Goal: Communication & Community: Ask a question

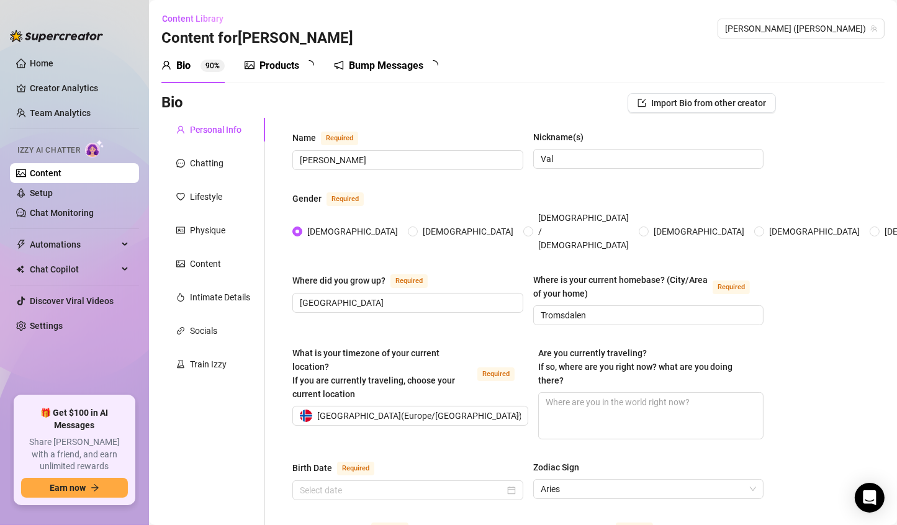
radio input "true"
type input "[DATE]"
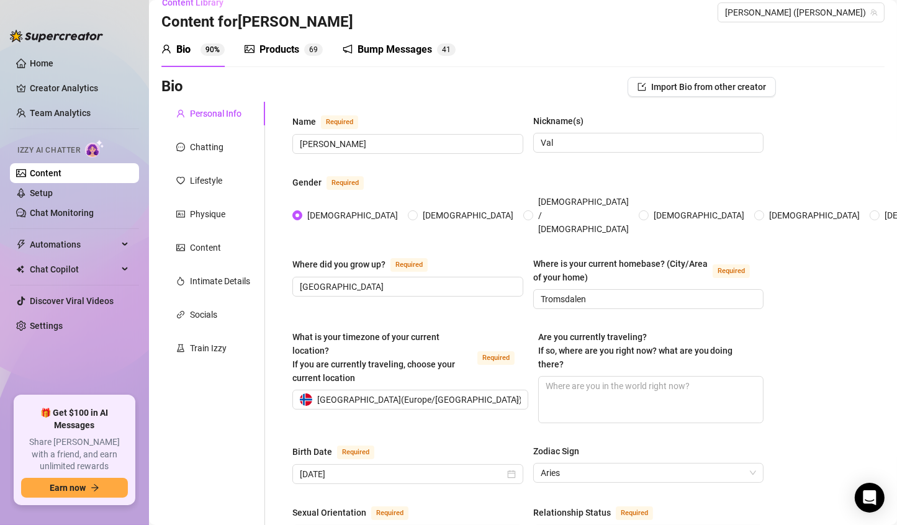
scroll to position [9, 0]
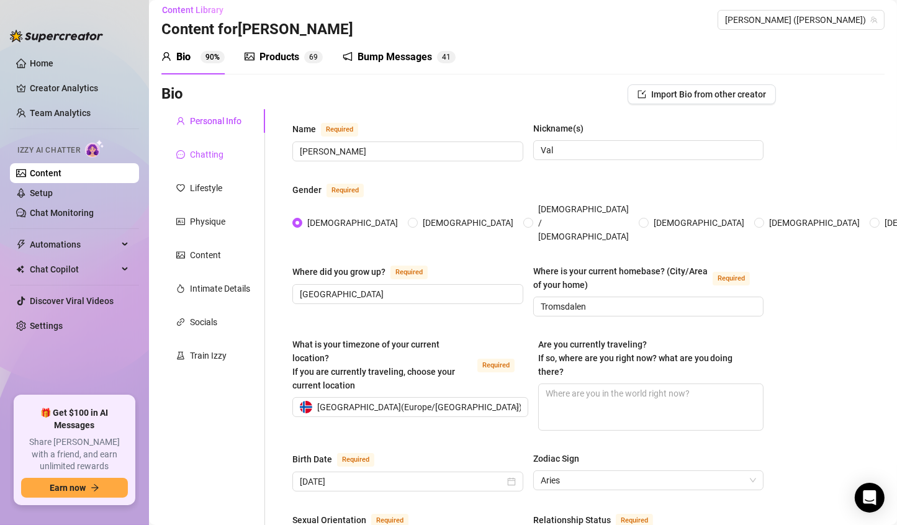
click at [220, 153] on div "Chatting" at bounding box center [207, 155] width 34 height 14
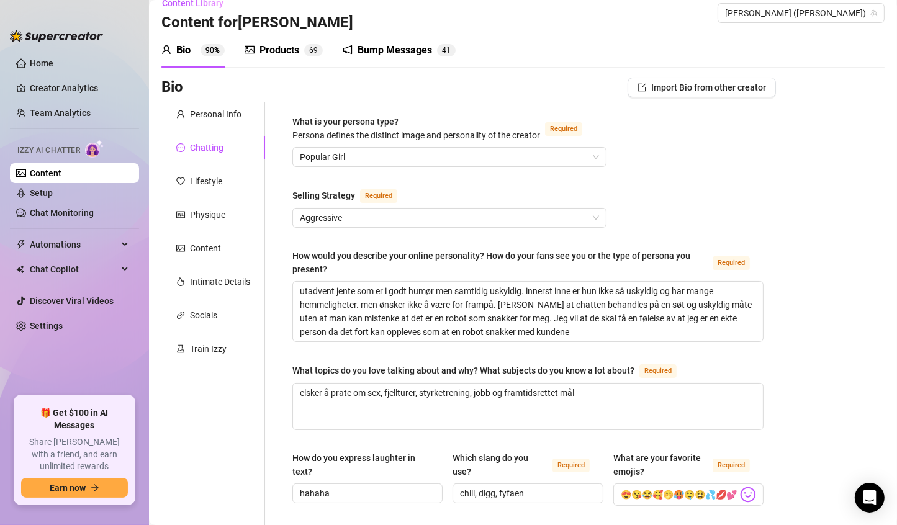
scroll to position [14, 0]
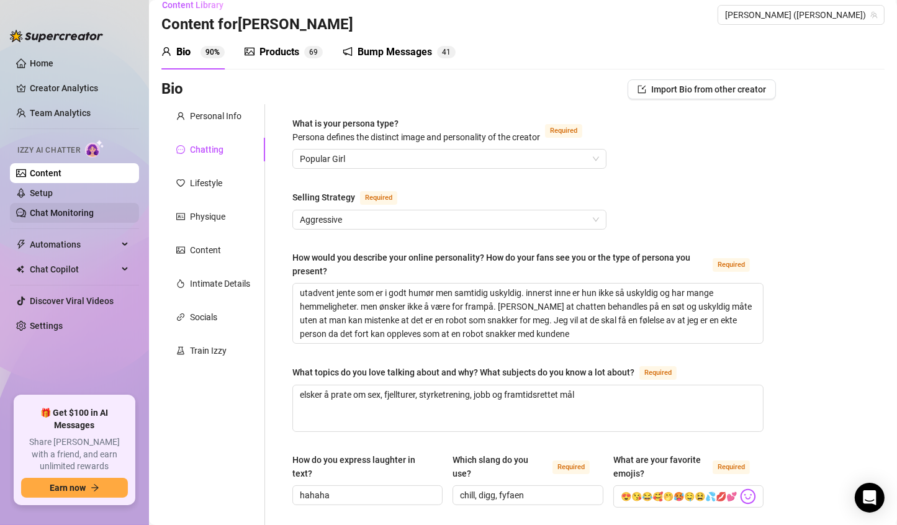
click at [75, 208] on link "Chat Monitoring" at bounding box center [62, 213] width 64 height 10
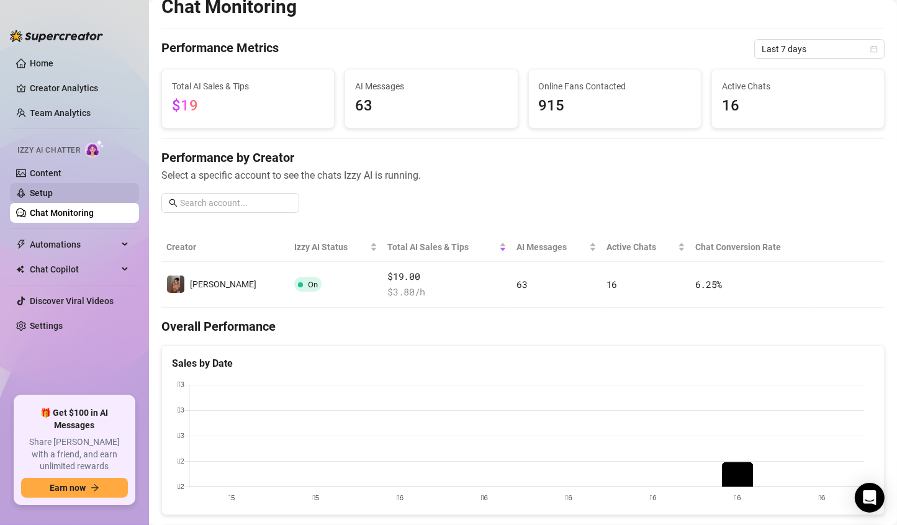
click at [53, 198] on link "Setup" at bounding box center [41, 193] width 23 height 10
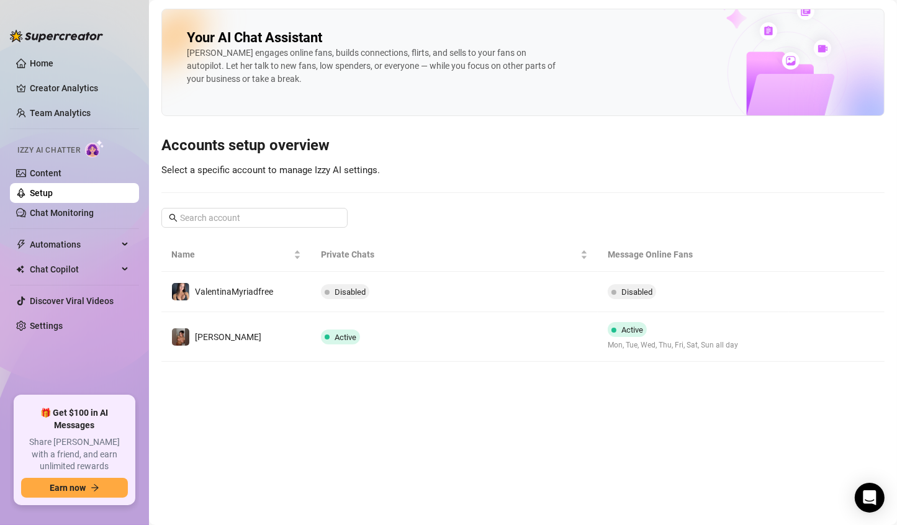
click at [312, 339] on td "Active" at bounding box center [454, 337] width 287 height 50
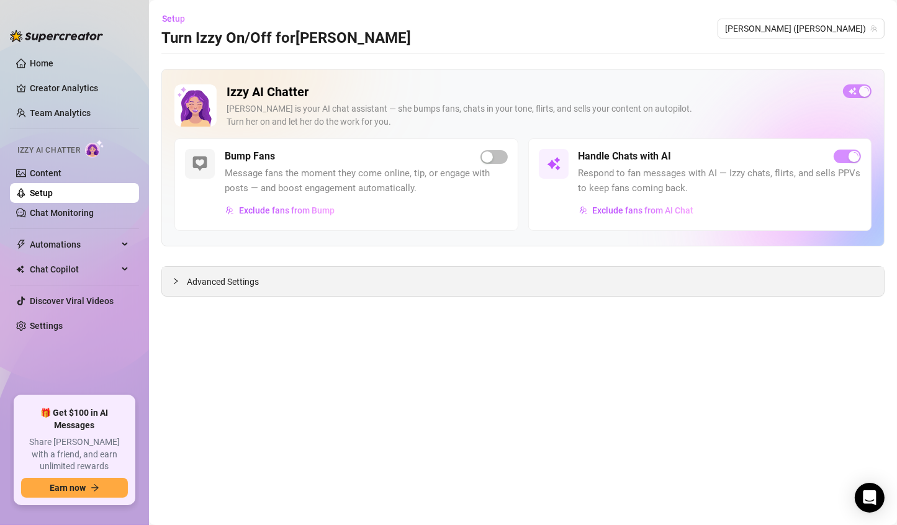
click at [225, 282] on span "Advanced Settings" at bounding box center [223, 282] width 72 height 14
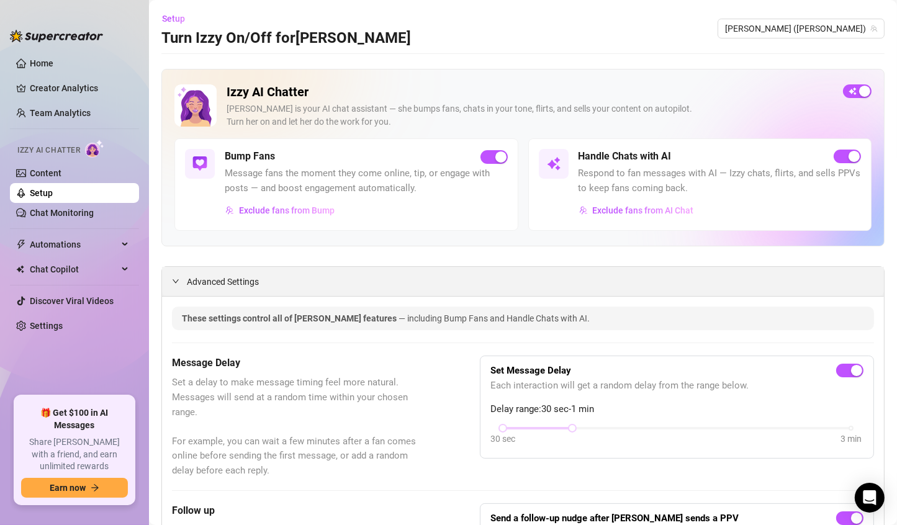
scroll to position [179, 0]
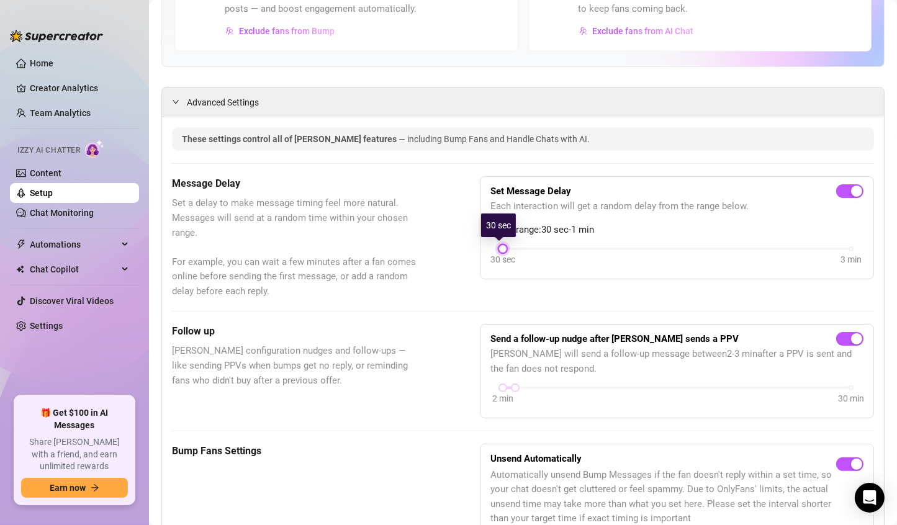
drag, startPoint x: 567, startPoint y: 246, endPoint x: 507, endPoint y: 242, distance: 61.0
click at [507, 242] on div "Set Message Delay Each interaction will get a random delay from the range below…" at bounding box center [676, 227] width 373 height 81
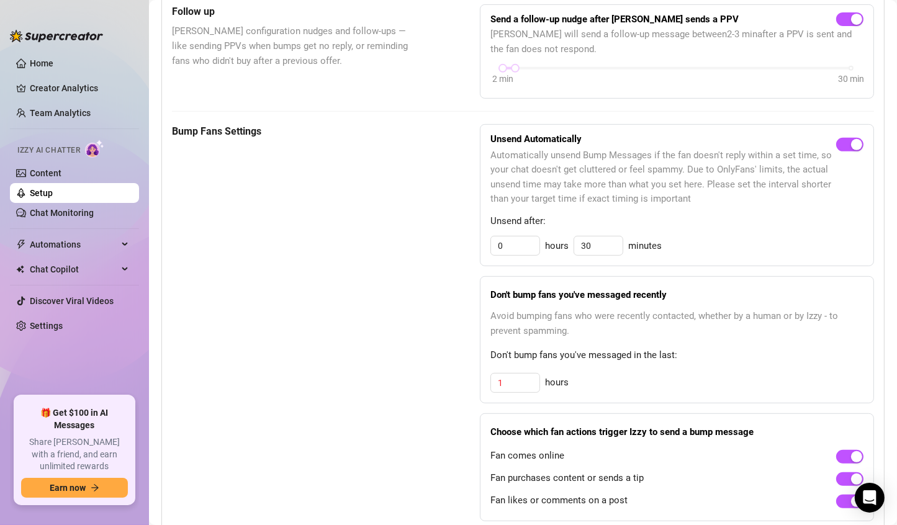
scroll to position [448, 0]
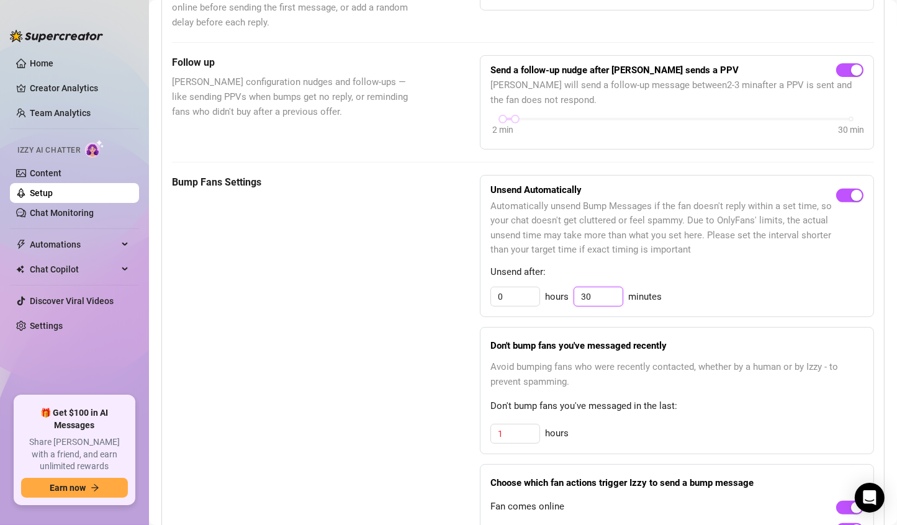
click at [593, 299] on input "30" at bounding box center [598, 296] width 48 height 19
type input "3"
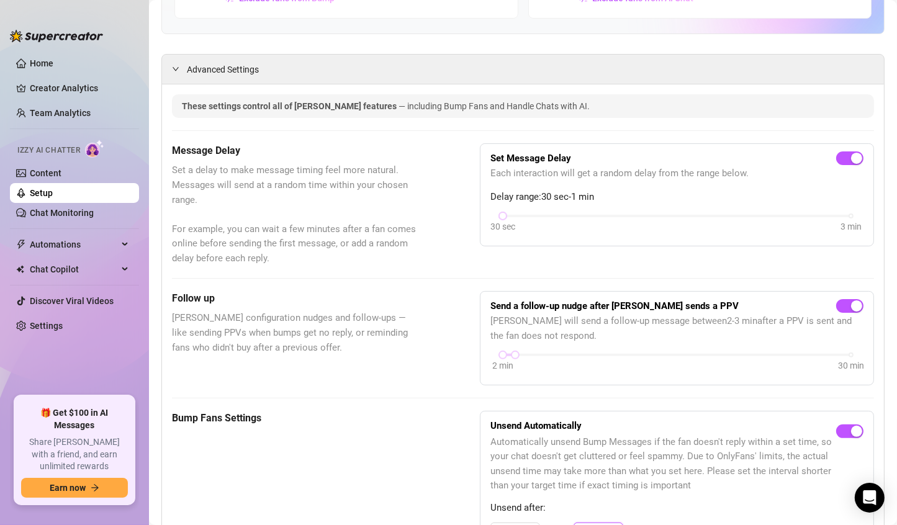
scroll to position [0, 0]
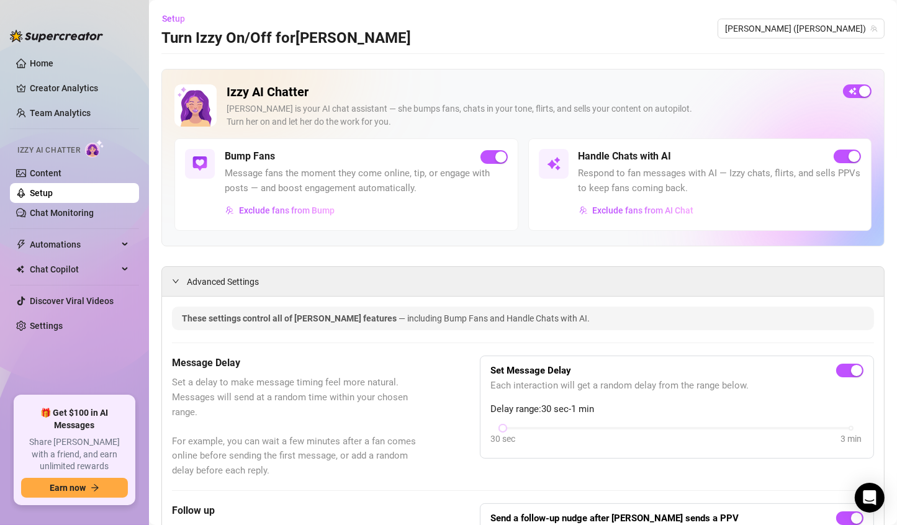
type input "30"
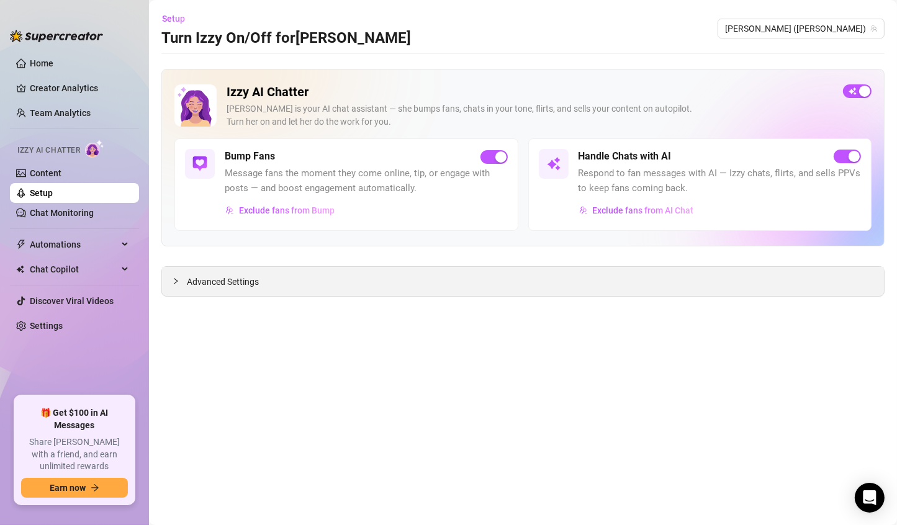
click at [239, 274] on div "Advanced Settings" at bounding box center [523, 281] width 722 height 29
click at [235, 281] on span "Advanced Settings" at bounding box center [223, 282] width 72 height 14
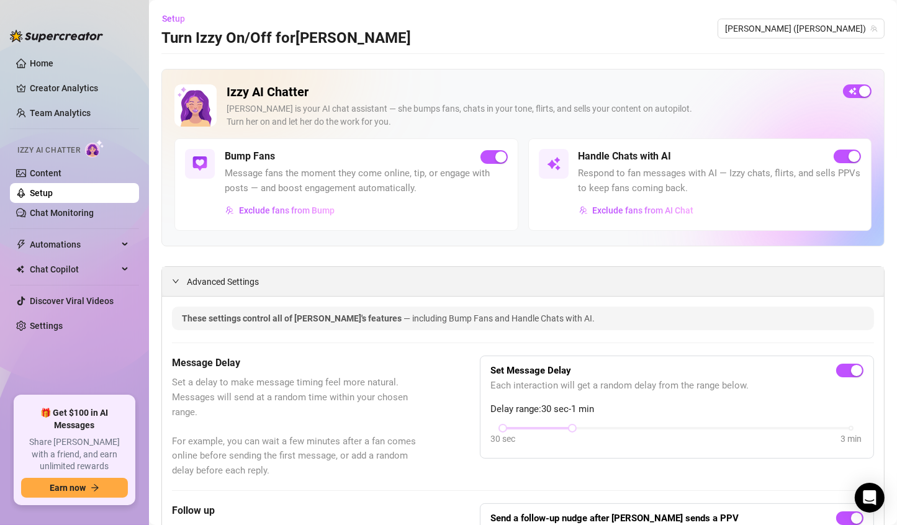
scroll to position [230, 0]
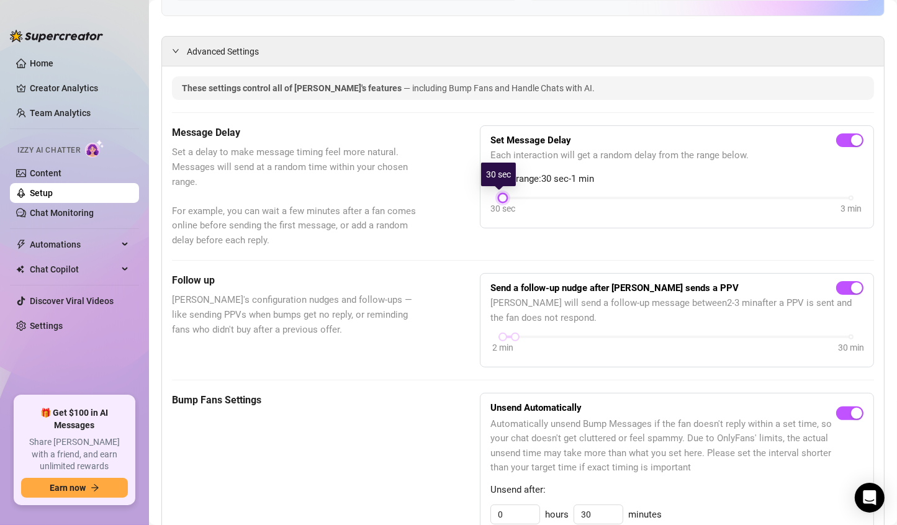
drag, startPoint x: 566, startPoint y: 199, endPoint x: 486, endPoint y: 194, distance: 79.6
click at [486, 194] on div "Set Message Delay Each interaction will get a random delay from the range below…" at bounding box center [677, 176] width 394 height 102
click at [61, 174] on link "Content" at bounding box center [46, 173] width 32 height 10
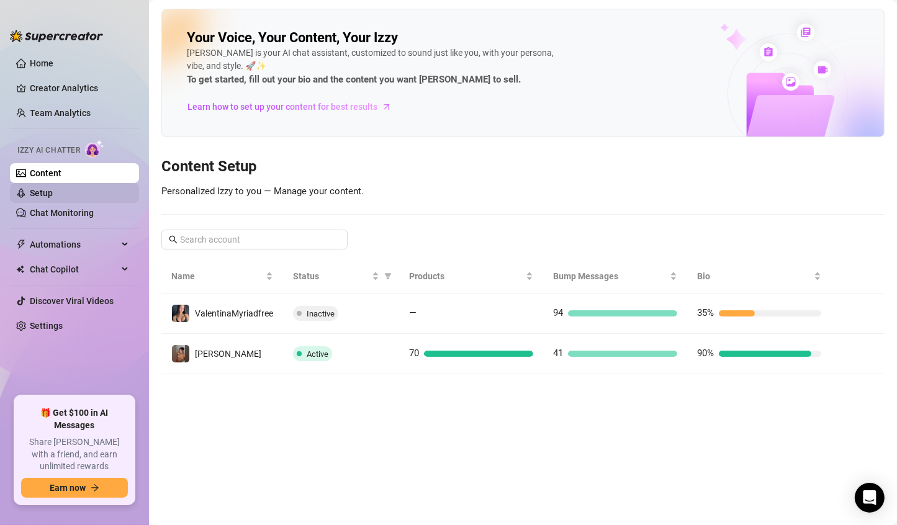
click at [53, 195] on link "Setup" at bounding box center [41, 193] width 23 height 10
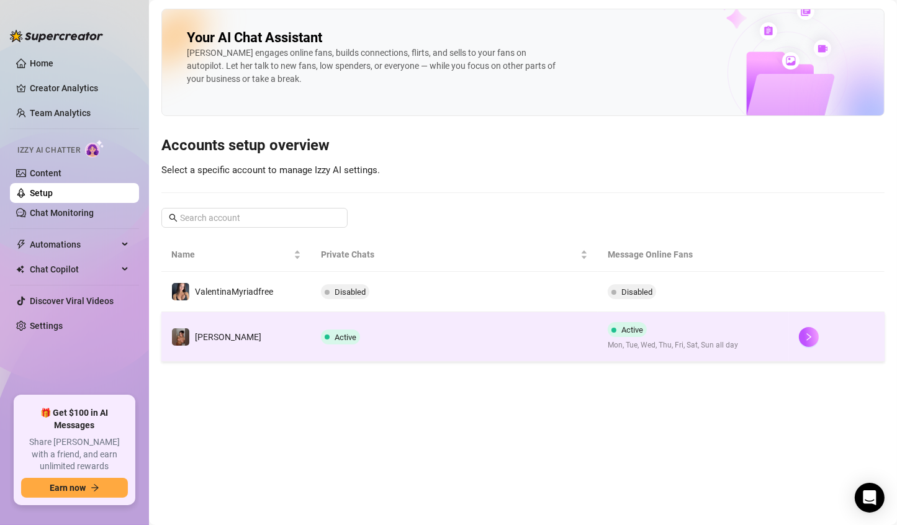
click at [269, 345] on td "[PERSON_NAME]" at bounding box center [236, 337] width 150 height 50
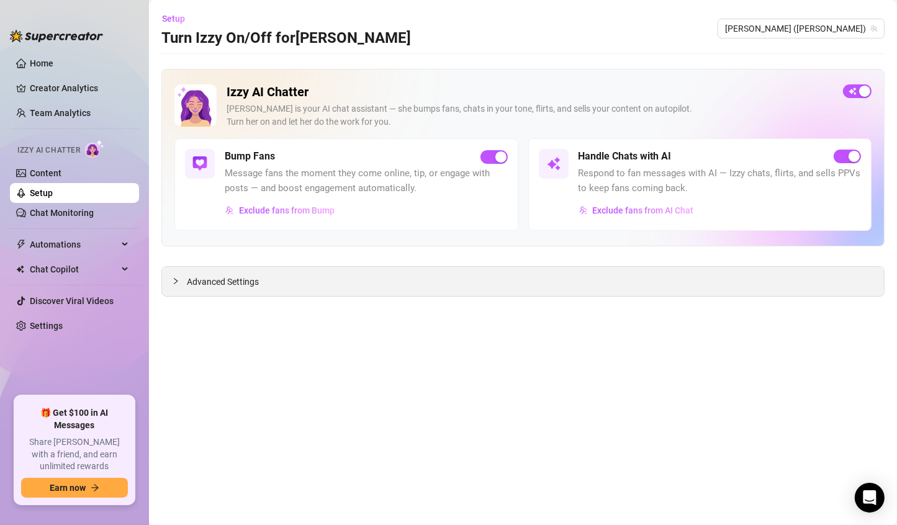
click at [248, 280] on span "Advanced Settings" at bounding box center [223, 282] width 72 height 14
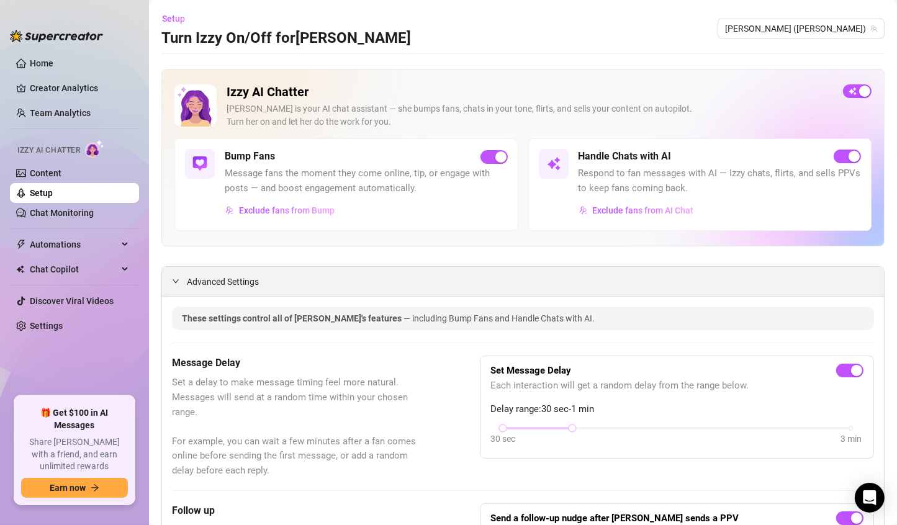
scroll to position [222, 0]
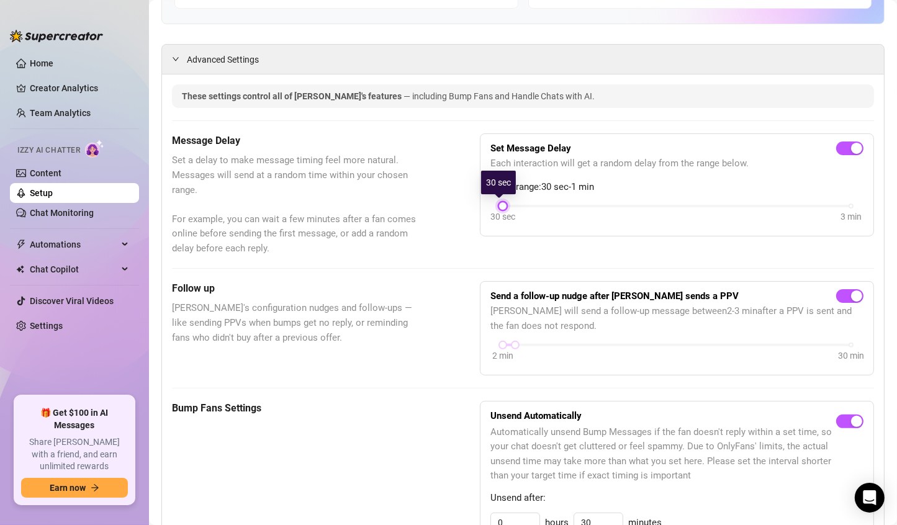
drag, startPoint x: 564, startPoint y: 205, endPoint x: 513, endPoint y: 200, distance: 50.5
click at [513, 200] on div "Set Message Delay Each interaction will get a random delay from the range below…" at bounding box center [676, 184] width 373 height 81
click at [838, 149] on span "button" at bounding box center [849, 149] width 27 height 14
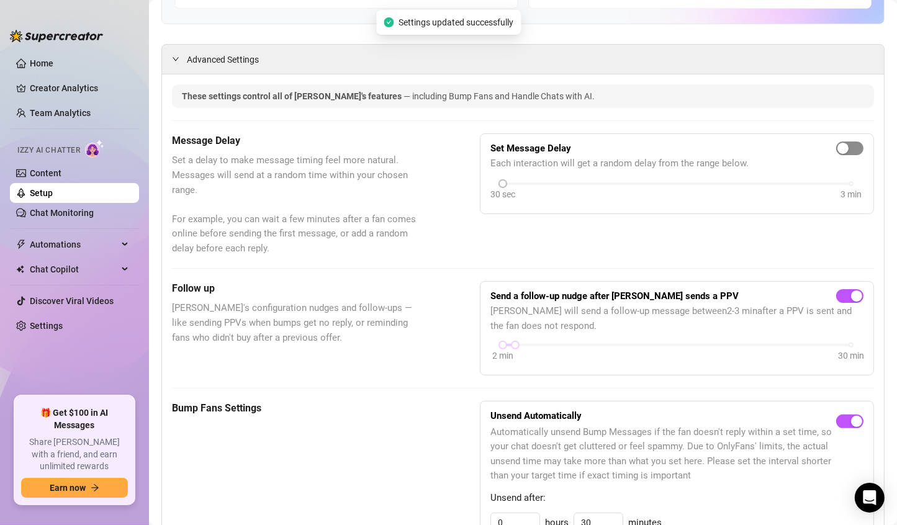
click at [838, 149] on div "button" at bounding box center [843, 148] width 11 height 11
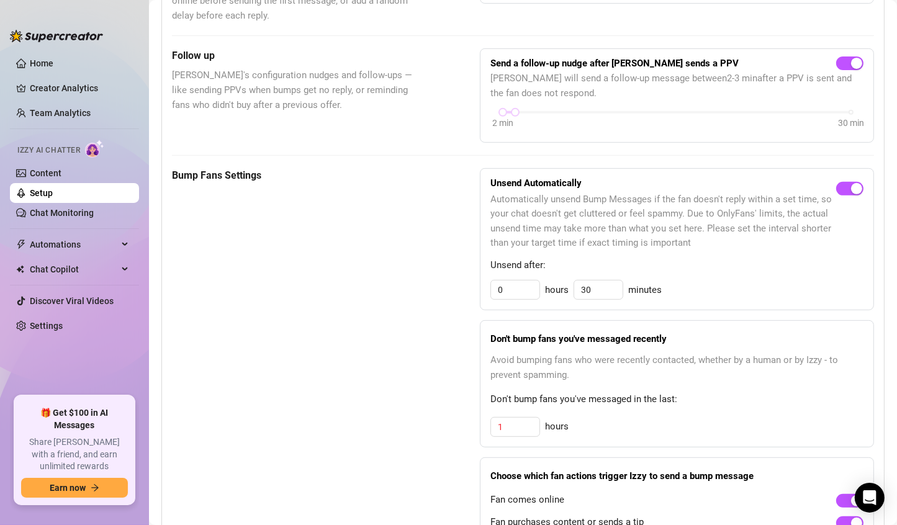
scroll to position [456, 0]
click at [587, 291] on input "30" at bounding box center [598, 289] width 48 height 19
type input "3"
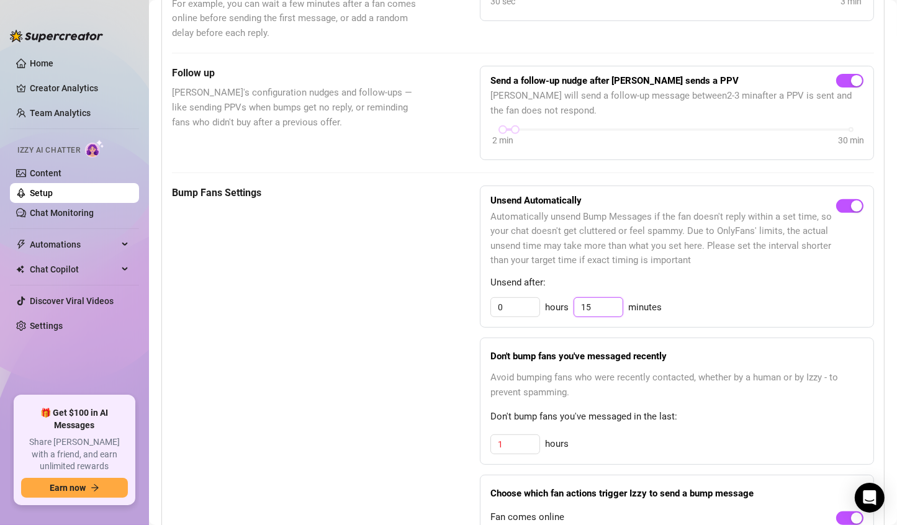
scroll to position [302, 0]
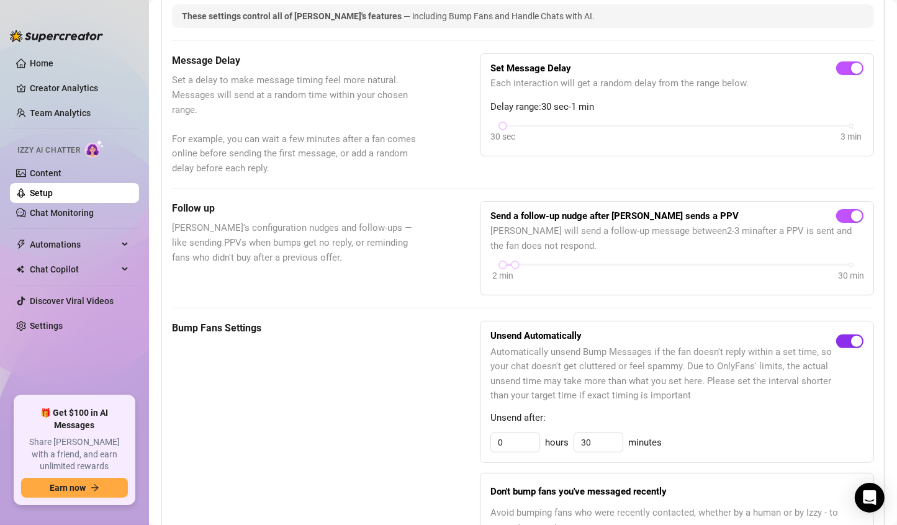
click at [837, 337] on span "button" at bounding box center [849, 342] width 27 height 14
click at [838, 337] on div "button" at bounding box center [843, 341] width 11 height 11
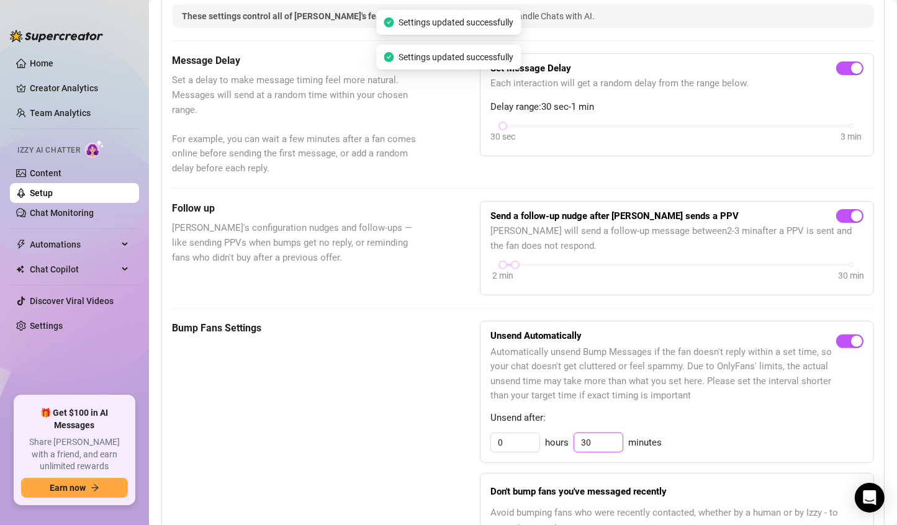
click at [595, 439] on input "30" at bounding box center [598, 442] width 48 height 19
type input "3"
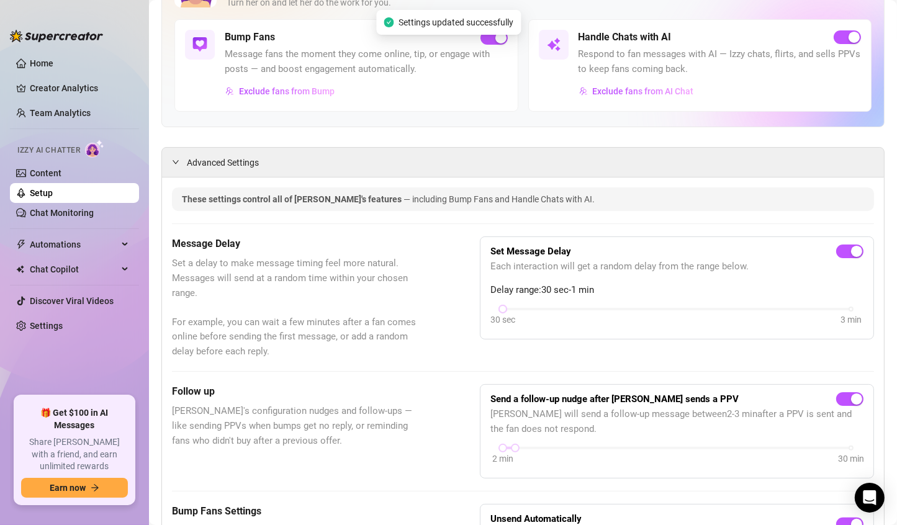
scroll to position [0, 0]
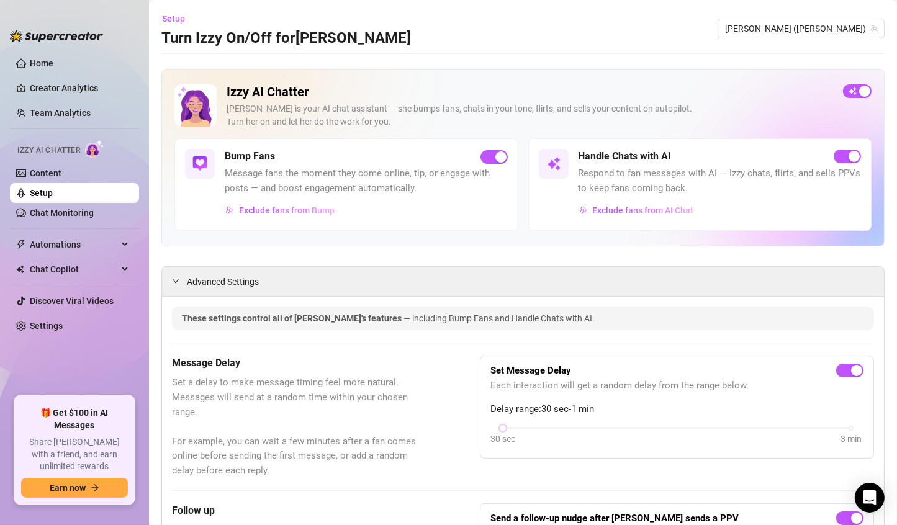
type input "30"
click at [818, 22] on span "[PERSON_NAME] ([PERSON_NAME])" at bounding box center [801, 28] width 152 height 19
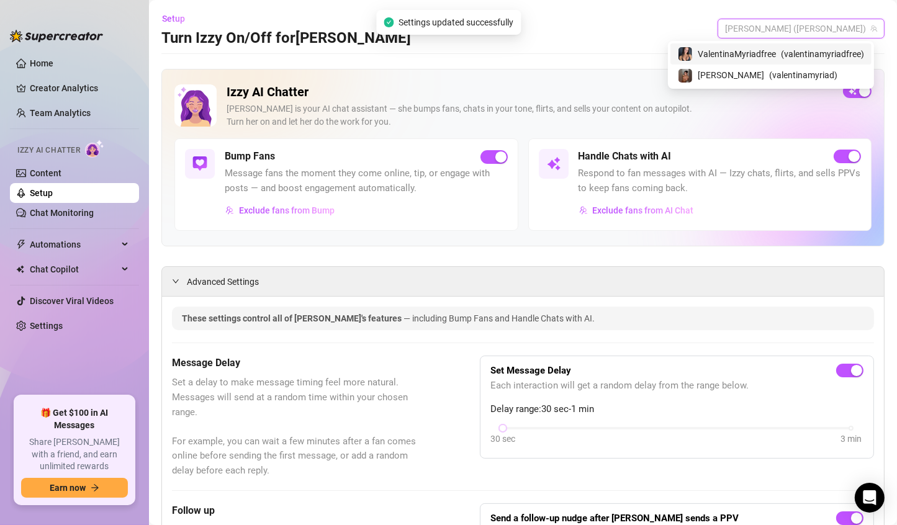
click at [675, 18] on div "Setup Turn Izzy On/Off for Valentina Valentina (valentinamyriad)" at bounding box center [522, 29] width 723 height 40
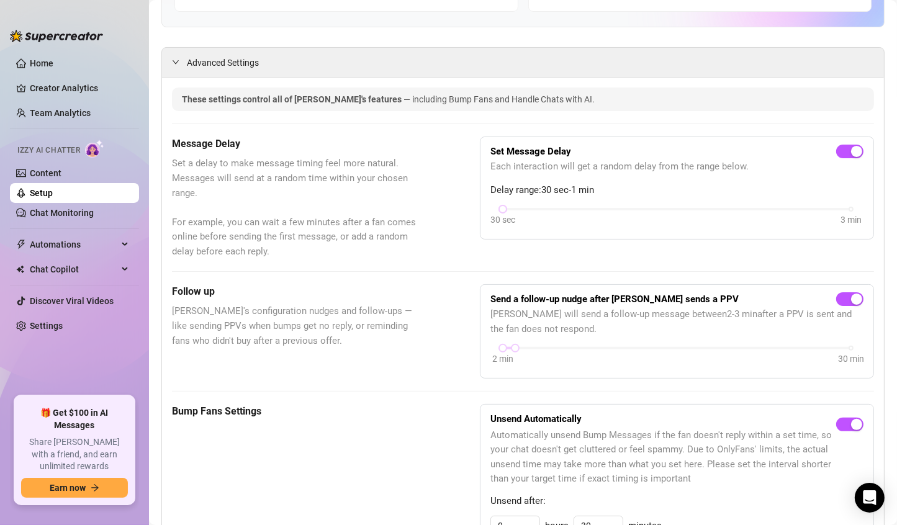
scroll to position [220, 0]
click at [53, 192] on link "Setup" at bounding box center [41, 193] width 23 height 10
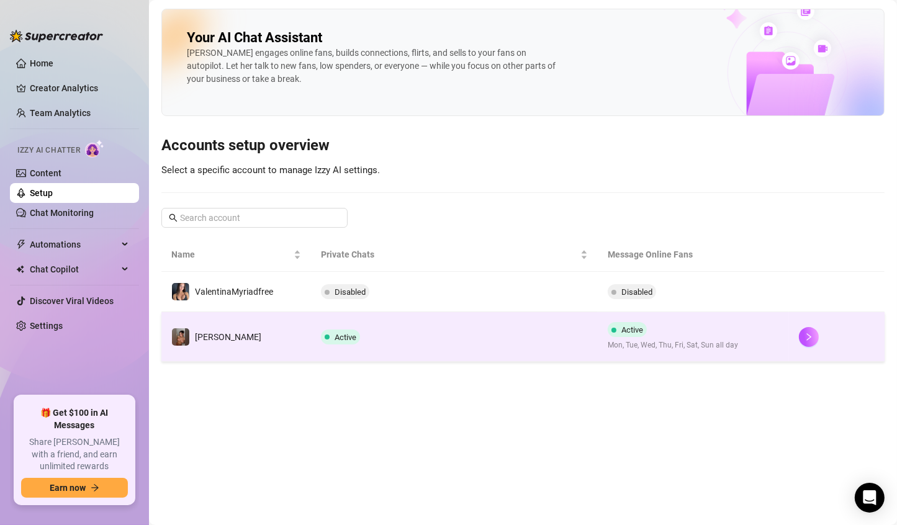
click at [224, 323] on td "[PERSON_NAME]" at bounding box center [236, 337] width 150 height 50
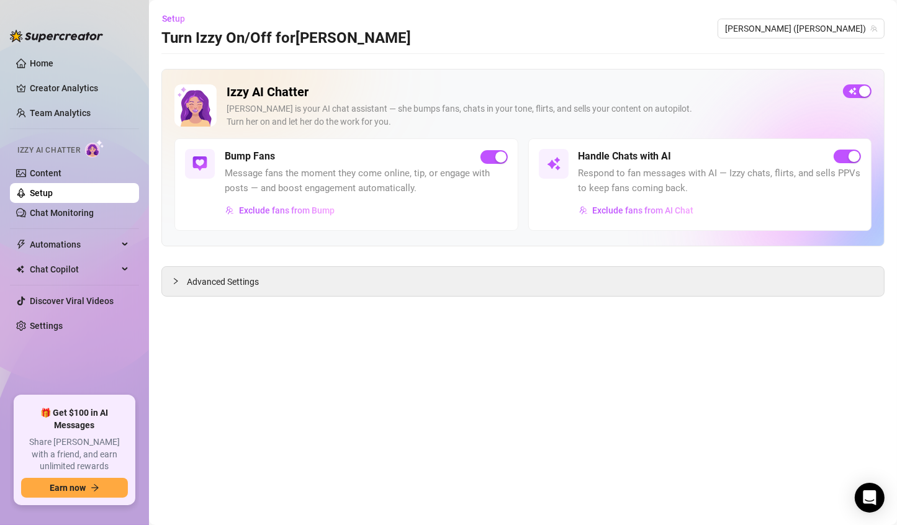
click at [199, 262] on div "Izzy AI Chatter Izzy is your AI chat assistant — she bumps fans, chats in your …" at bounding box center [522, 183] width 723 height 228
click at [199, 287] on span "Advanced Settings" at bounding box center [223, 282] width 72 height 14
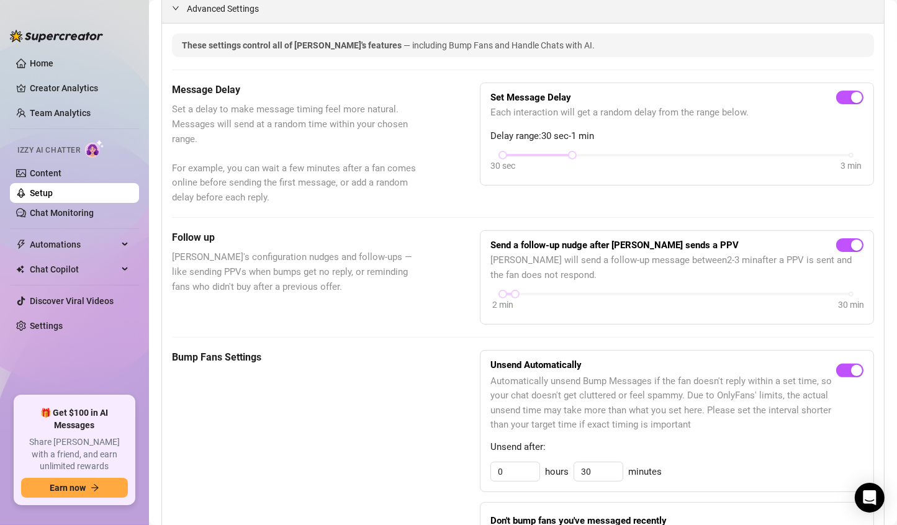
scroll to position [281, 0]
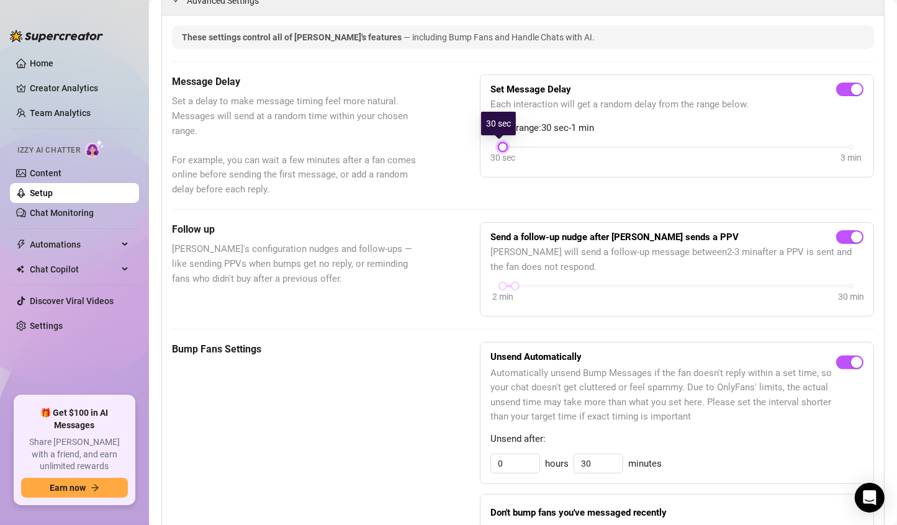
drag, startPoint x: 566, startPoint y: 147, endPoint x: 454, endPoint y: 157, distance: 112.2
click at [454, 157] on div "Message Delay Set a delay to make message timing feel more natural. Messages wi…" at bounding box center [523, 136] width 702 height 122
click at [851, 91] on div "button" at bounding box center [856, 89] width 11 height 11
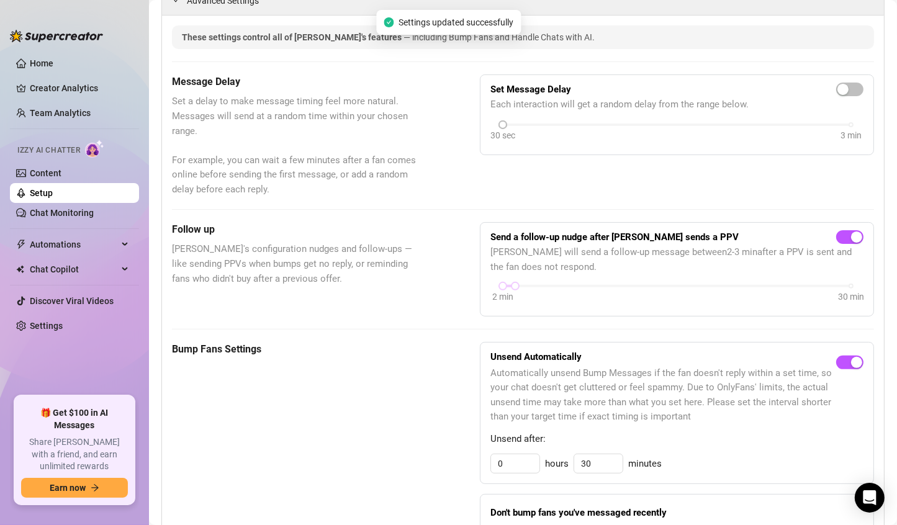
click at [734, 76] on div "Set Message Delay Each interaction will get a random delay from the range below…" at bounding box center [677, 115] width 394 height 81
click at [844, 91] on span "button" at bounding box center [849, 90] width 27 height 14
click at [500, 145] on div at bounding box center [503, 147] width 6 height 6
click at [406, 155] on span "Set a delay to make message timing feel more natural. Messages will send at a r…" at bounding box center [295, 145] width 246 height 102
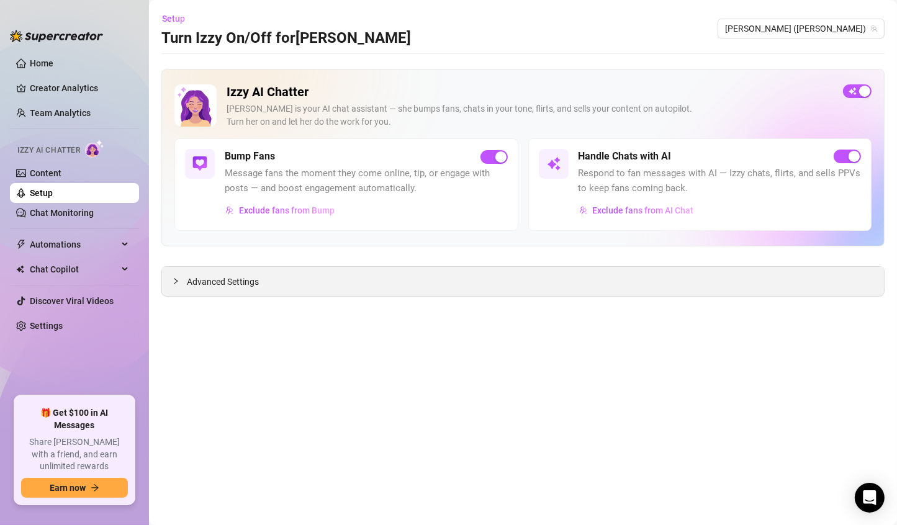
click at [188, 281] on span "Advanced Settings" at bounding box center [223, 282] width 72 height 14
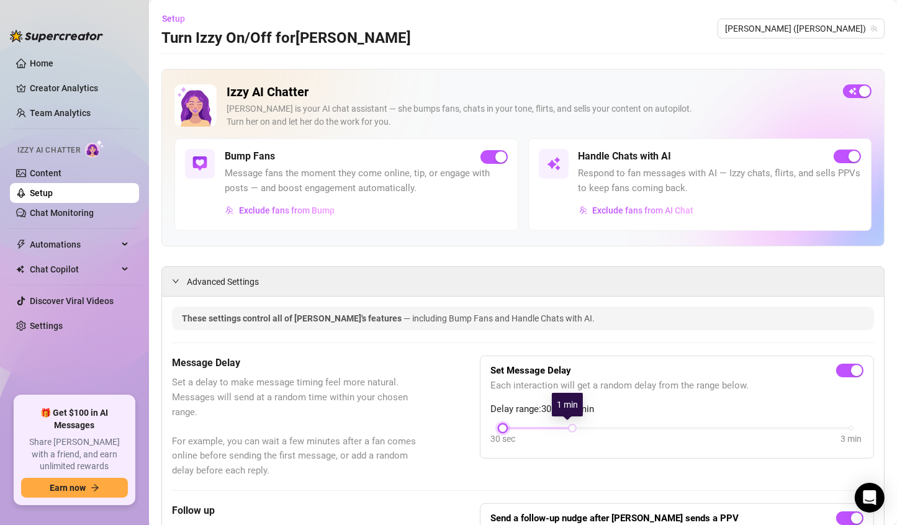
drag, startPoint x: 502, startPoint y: 428, endPoint x: 500, endPoint y: 420, distance: 8.4
click at [500, 420] on div "Set Message Delay Each interaction will get a random delay from the range below…" at bounding box center [676, 406] width 373 height 81
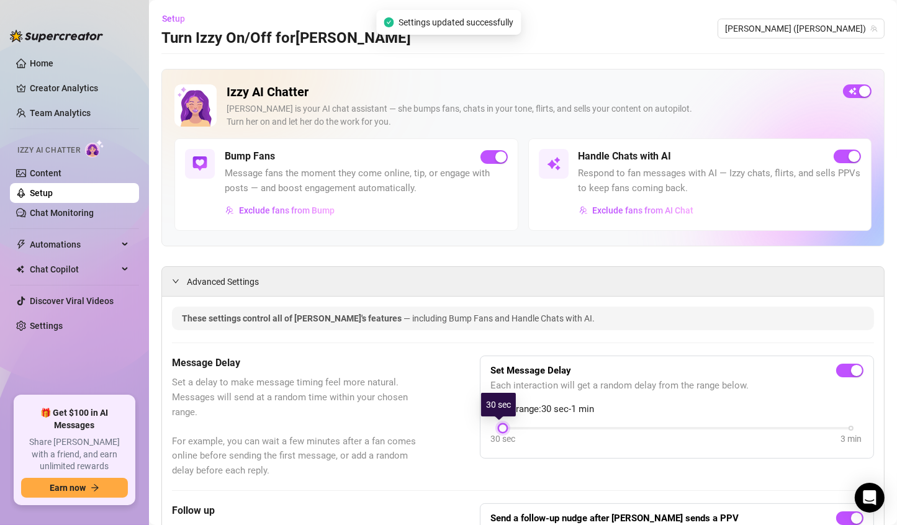
drag, startPoint x: 573, startPoint y: 425, endPoint x: 503, endPoint y: 426, distance: 70.2
click at [503, 426] on div "30 sec 3 min" at bounding box center [677, 427] width 348 height 5
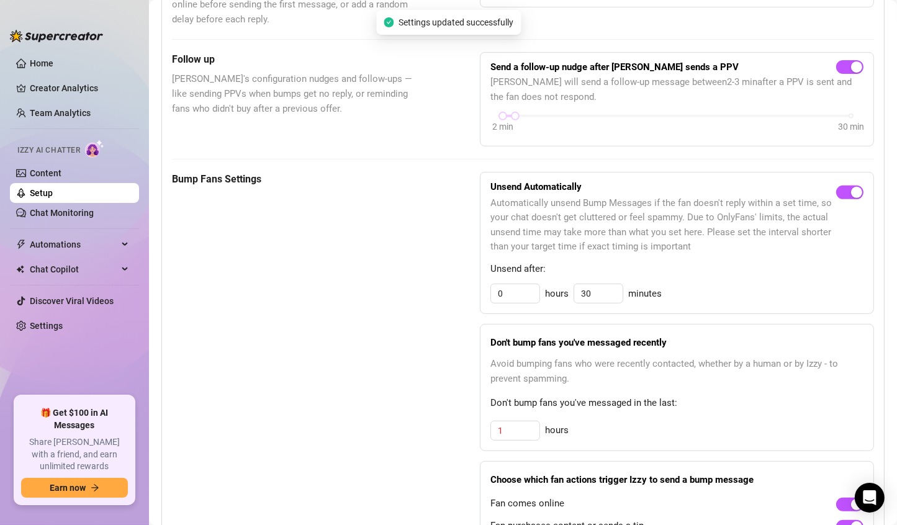
scroll to position [500, 0]
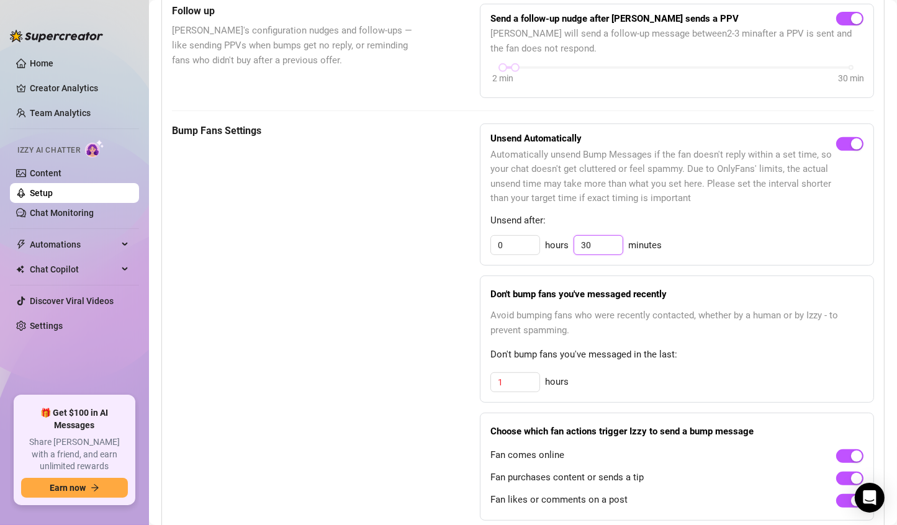
click at [592, 248] on input "30" at bounding box center [598, 245] width 48 height 19
type input "3"
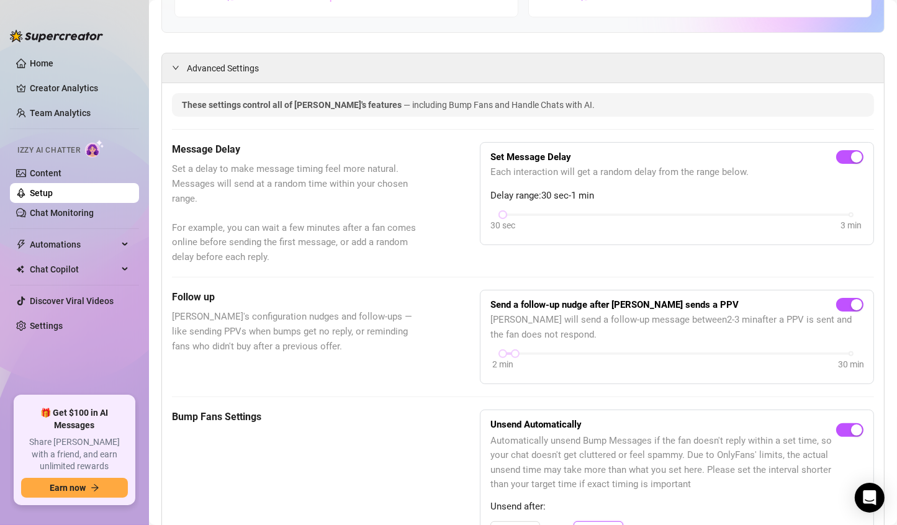
scroll to position [214, 0]
type input "30"
click at [435, 187] on div "Message Delay Set a delay to make message timing feel more natural. Messages wi…" at bounding box center [523, 203] width 702 height 122
click at [61, 171] on link "Content" at bounding box center [46, 173] width 32 height 10
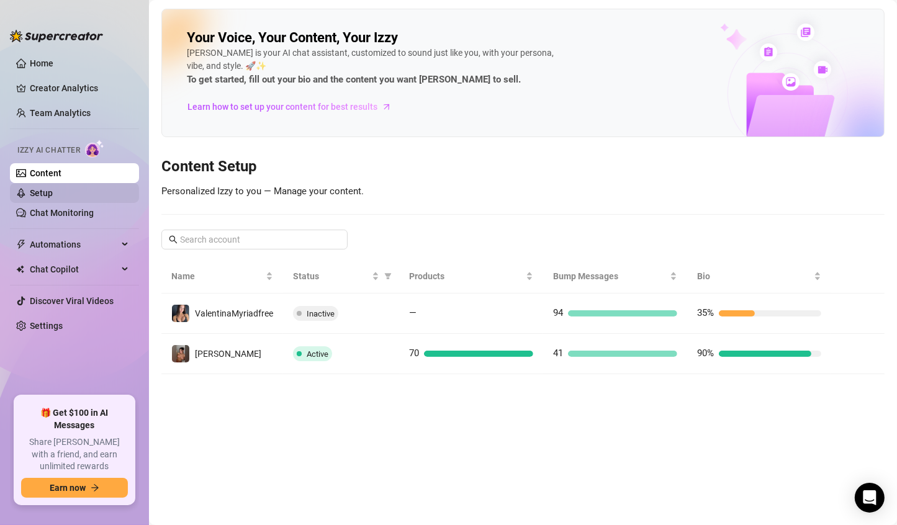
click at [53, 192] on link "Setup" at bounding box center [41, 193] width 23 height 10
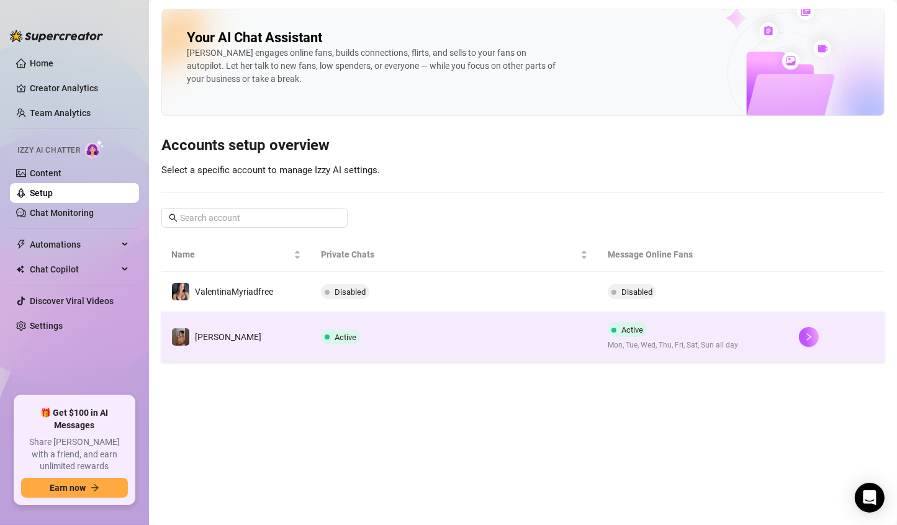
click at [445, 343] on td "Active" at bounding box center [454, 337] width 287 height 50
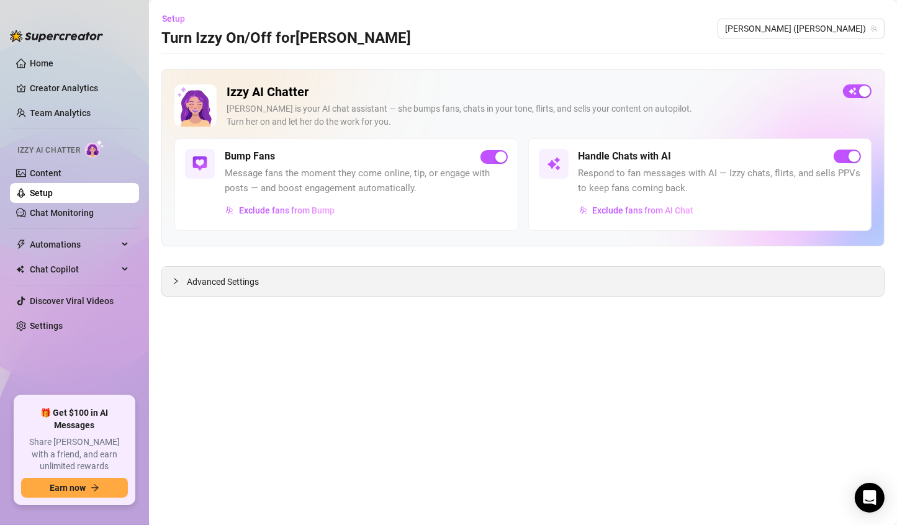
click at [252, 283] on span "Advanced Settings" at bounding box center [223, 282] width 72 height 14
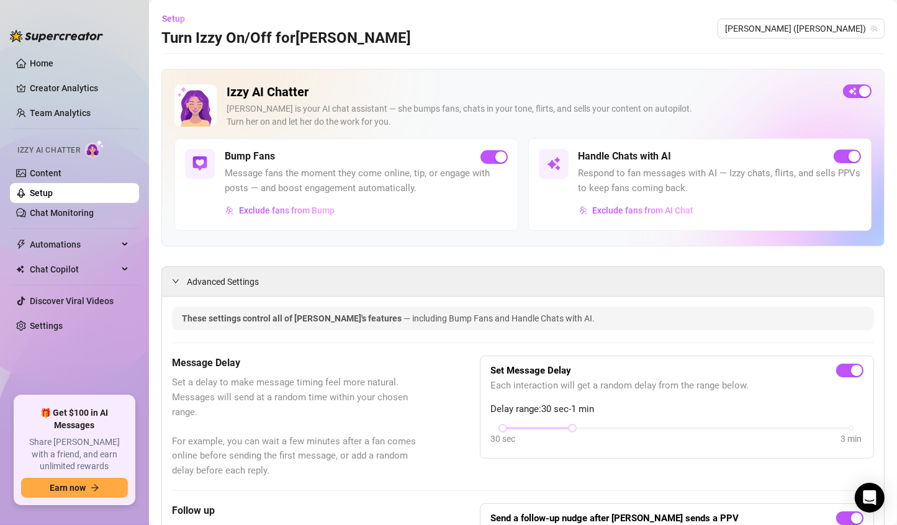
scroll to position [206, 0]
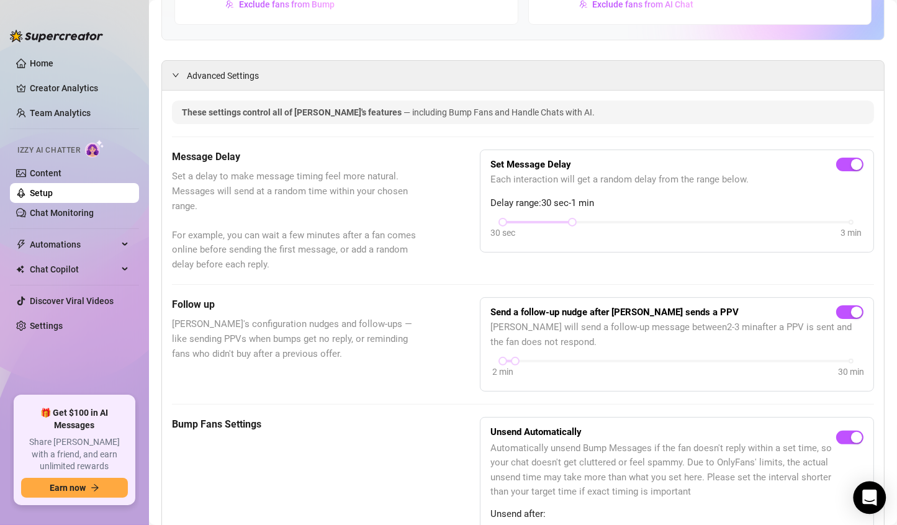
click at [870, 502] on icon "Open Intercom Messenger" at bounding box center [870, 498] width 16 height 16
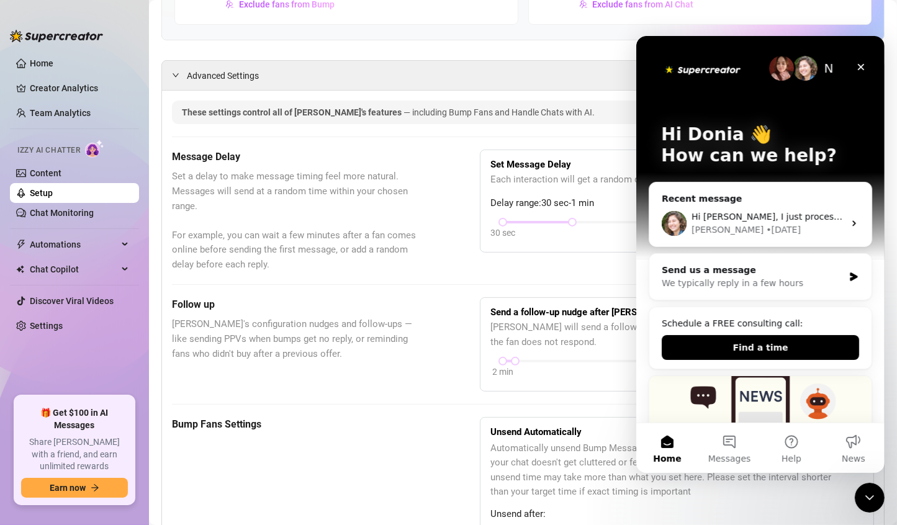
scroll to position [0, 0]
click at [727, 439] on button "Messages" at bounding box center [729, 448] width 62 height 50
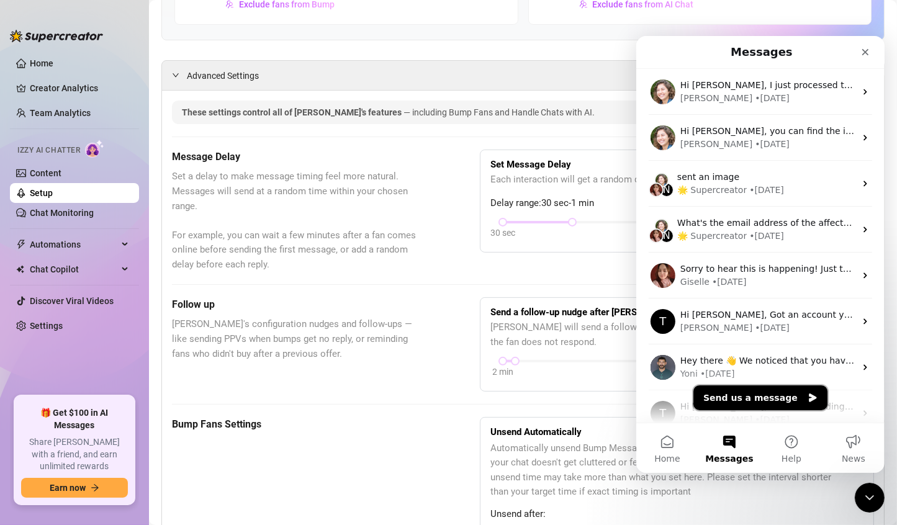
click at [747, 396] on button "Send us a message" at bounding box center [760, 397] width 134 height 25
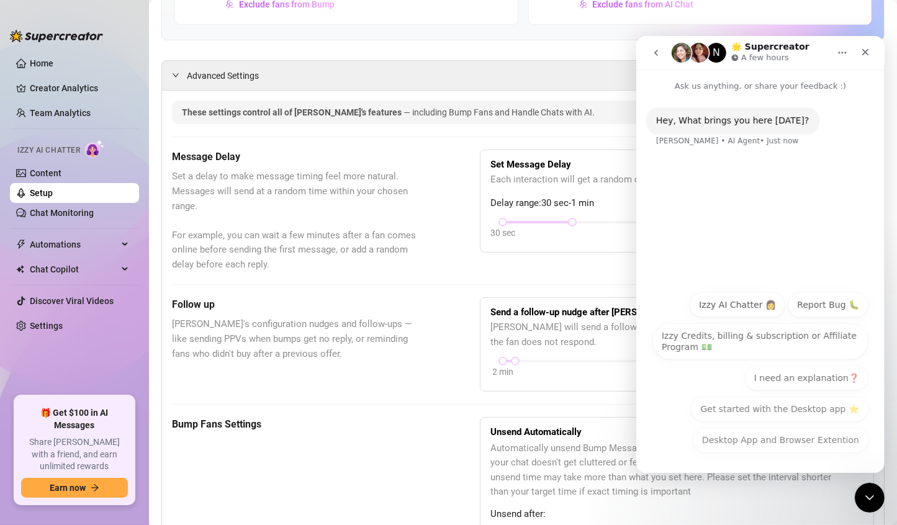
click at [753, 302] on button "Izzy AI Chatter 👩" at bounding box center [737, 304] width 96 height 25
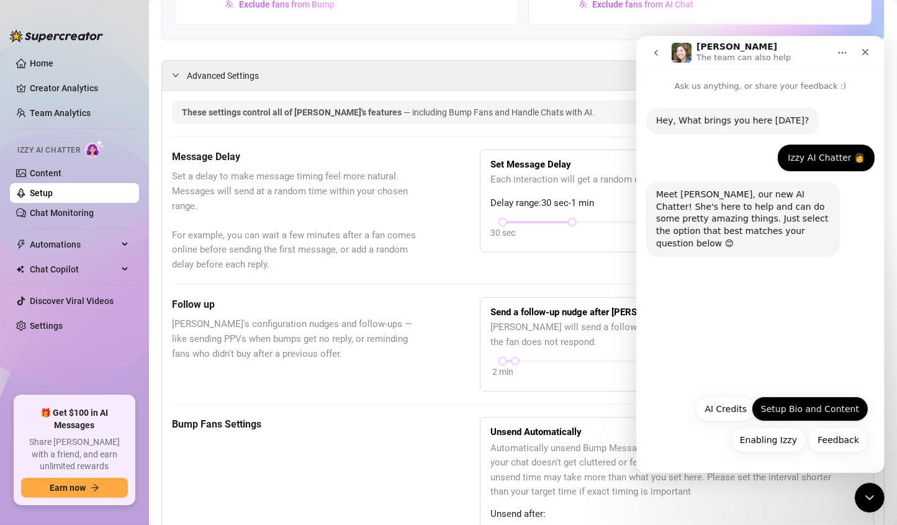
click at [825, 412] on button "Setup Bio and Content" at bounding box center [809, 408] width 117 height 25
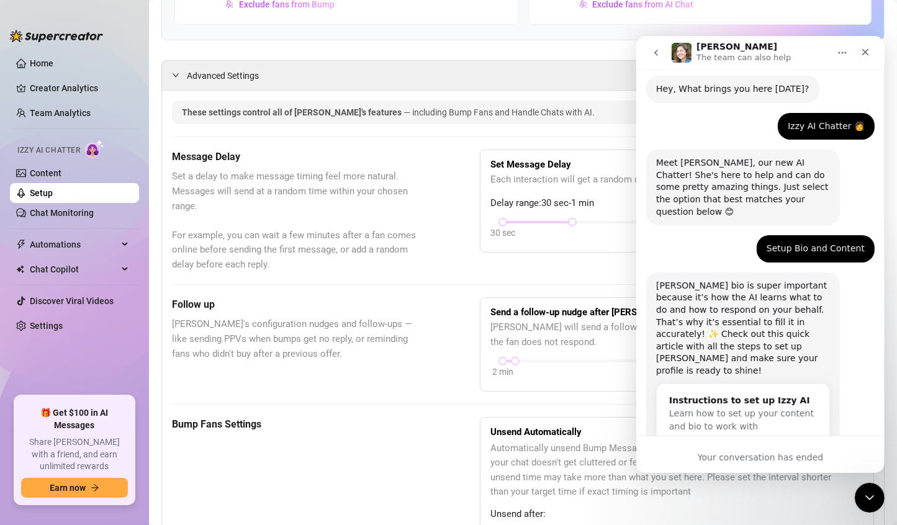
scroll to position [47, 0]
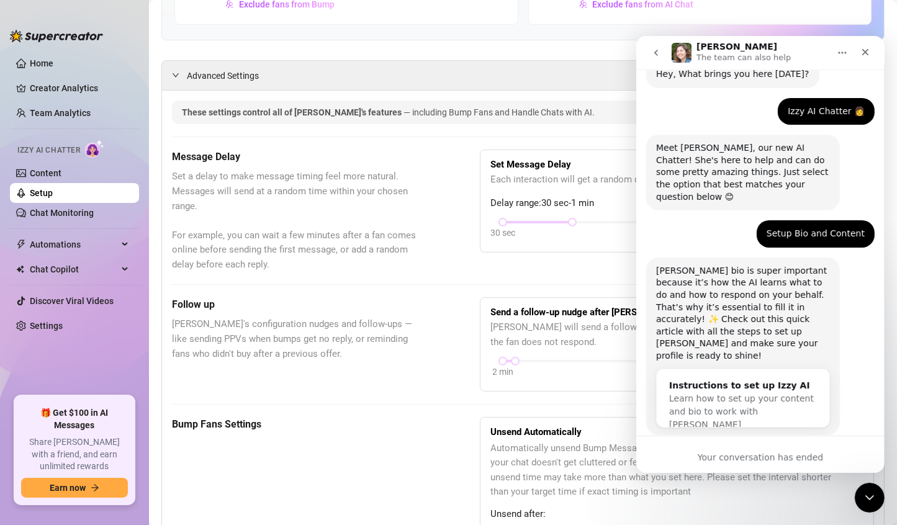
click at [664, 48] on button "go back" at bounding box center [656, 52] width 24 height 24
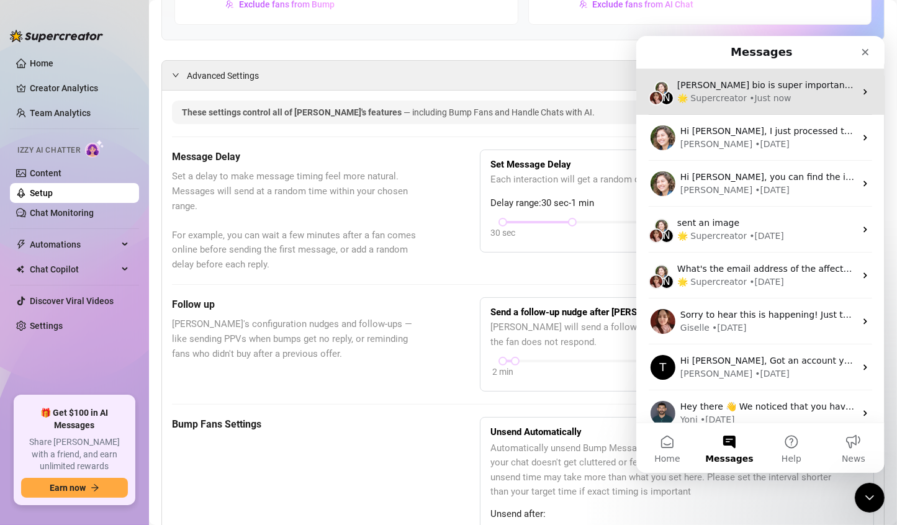
click at [731, 95] on div "🌟 Supercreator" at bounding box center [712, 97] width 70 height 13
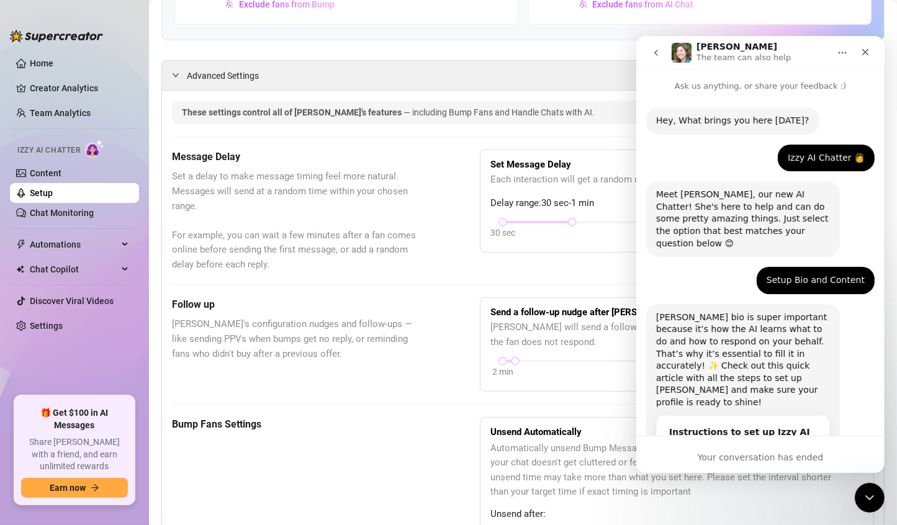
scroll to position [47, 0]
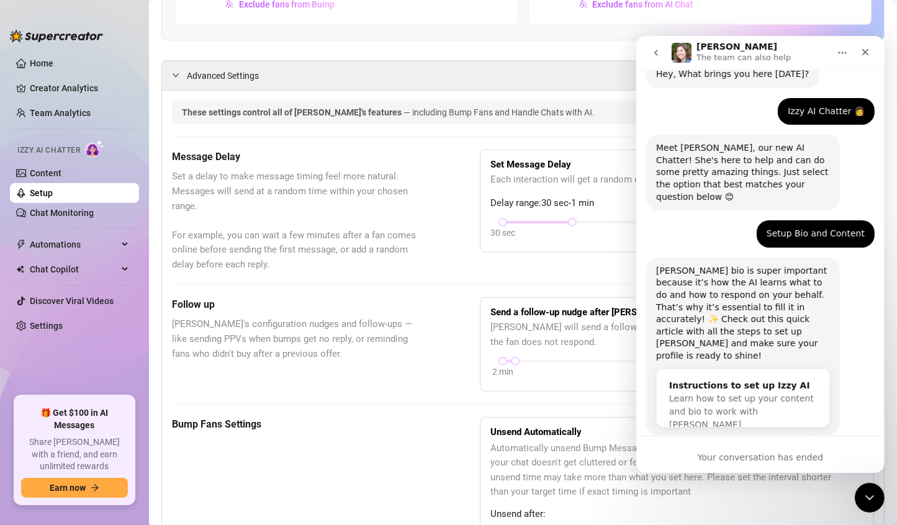
click at [658, 60] on button "go back" at bounding box center [656, 52] width 24 height 24
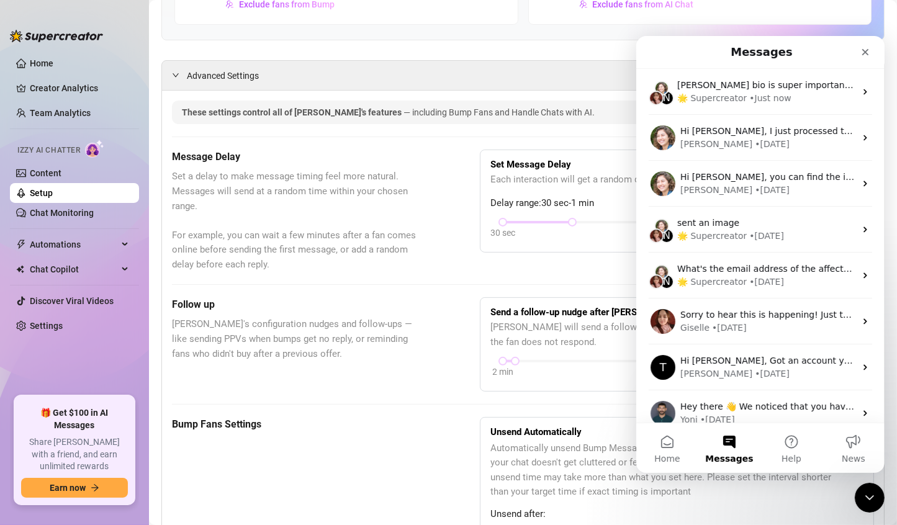
scroll to position [0, 0]
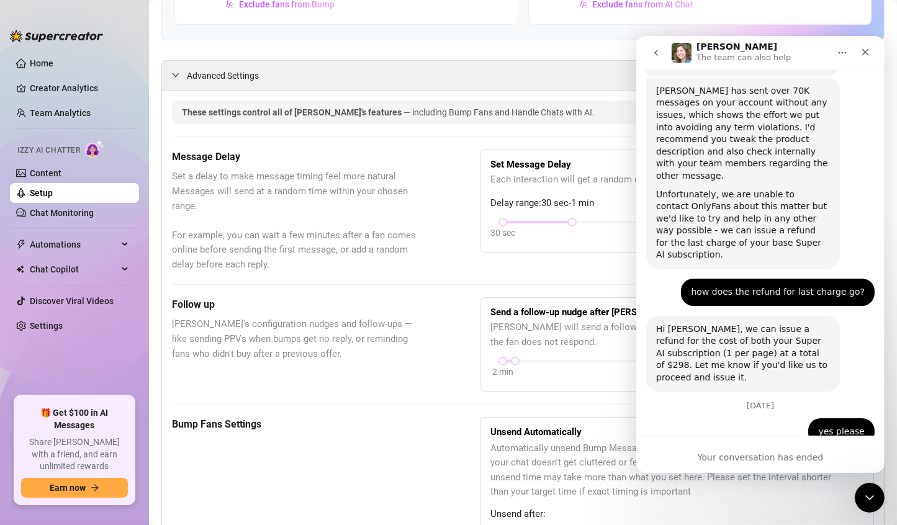
scroll to position [1689, 0]
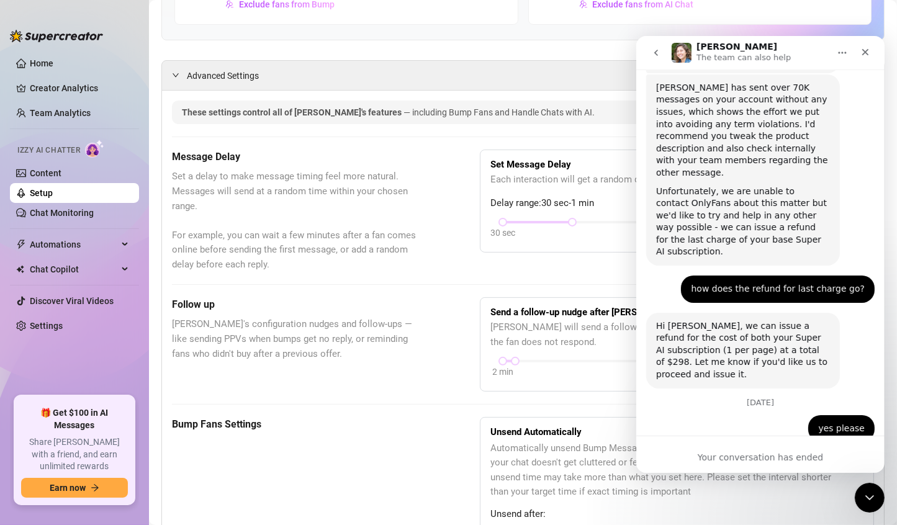
click at [658, 59] on button "go back" at bounding box center [656, 52] width 24 height 24
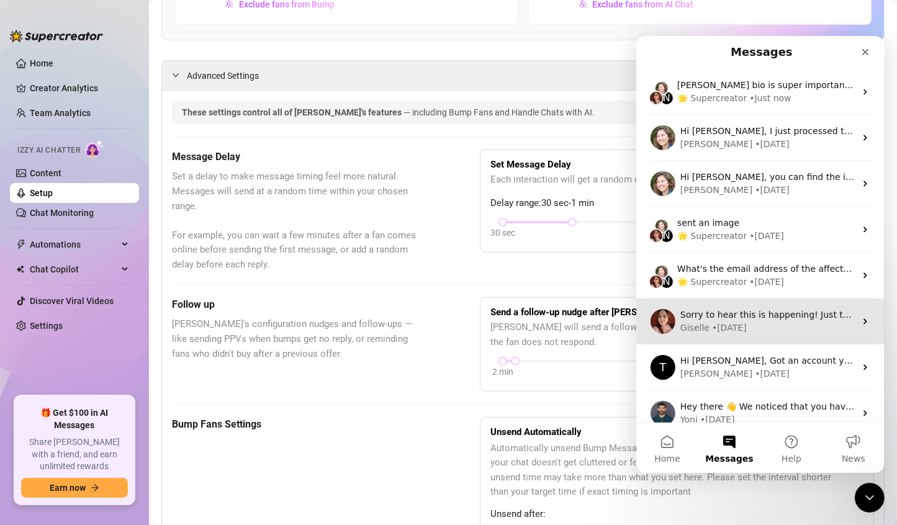
click at [756, 335] on div "Sorry to hear this is happening! Just to clarify — is it only Izzy not respondi…" at bounding box center [760, 321] width 248 height 46
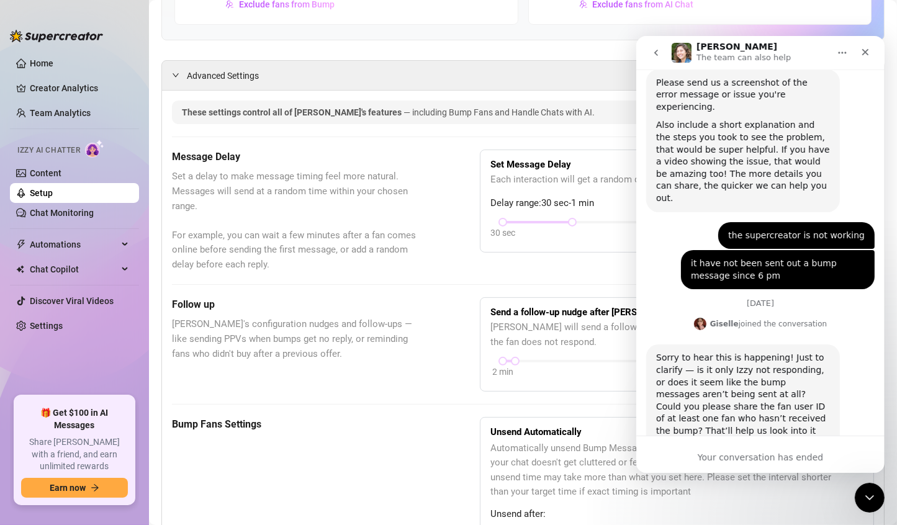
scroll to position [517, 0]
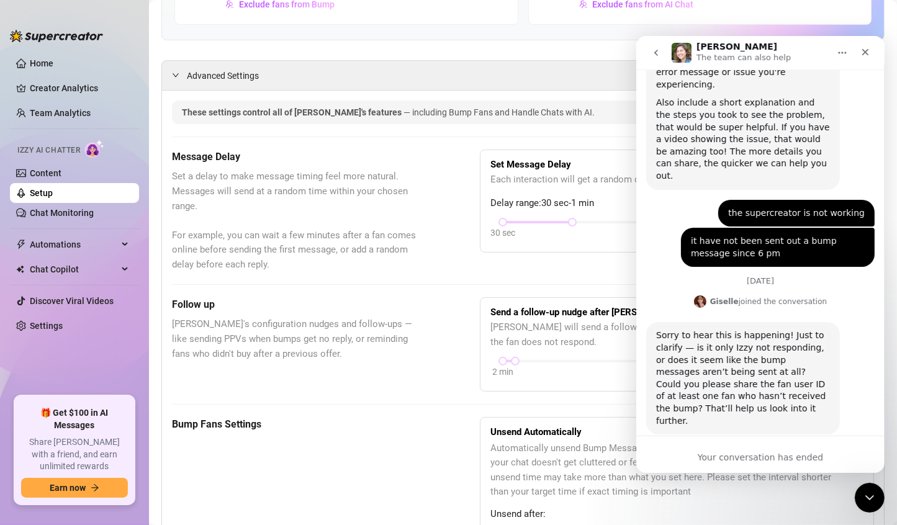
click at [667, 52] on button "go back" at bounding box center [656, 52] width 24 height 24
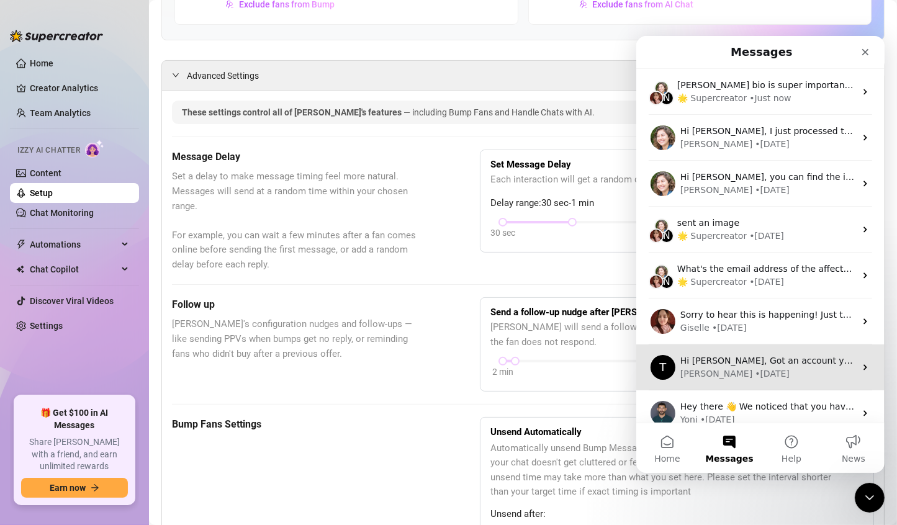
click at [701, 352] on div "T Hi Donia, Got an account you didn’t add because it felt too small? Not anymor…" at bounding box center [760, 367] width 248 height 46
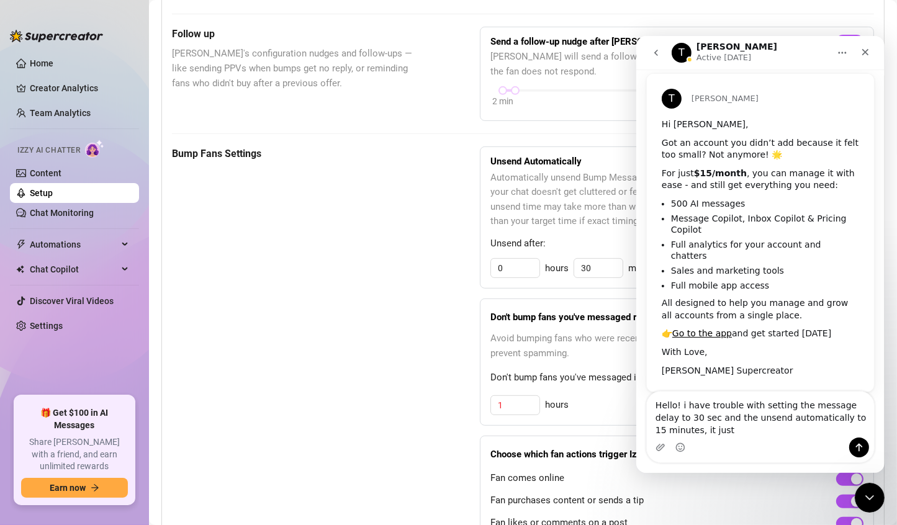
scroll to position [36, 0]
type textarea "Hello! i have trouble with setting the message delay to 30 sec and the unsend a…"
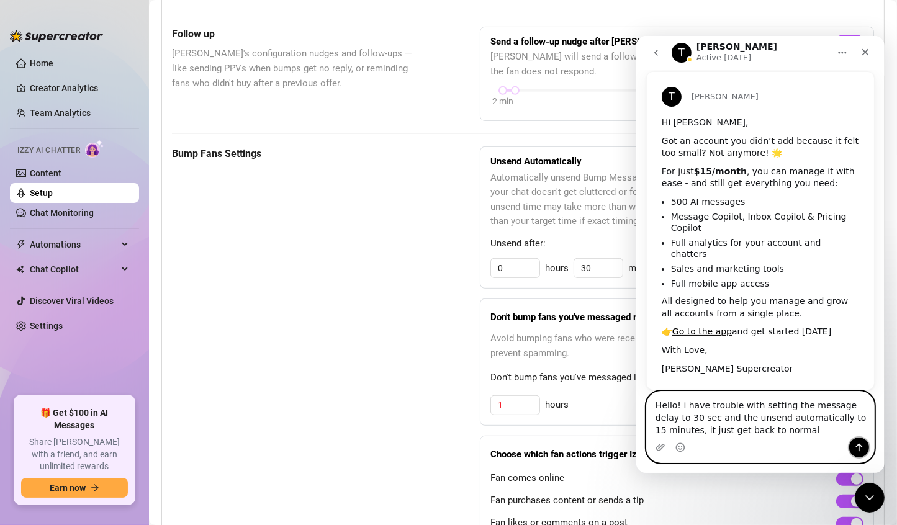
click at [864, 446] on button "Send a message…" at bounding box center [859, 447] width 20 height 20
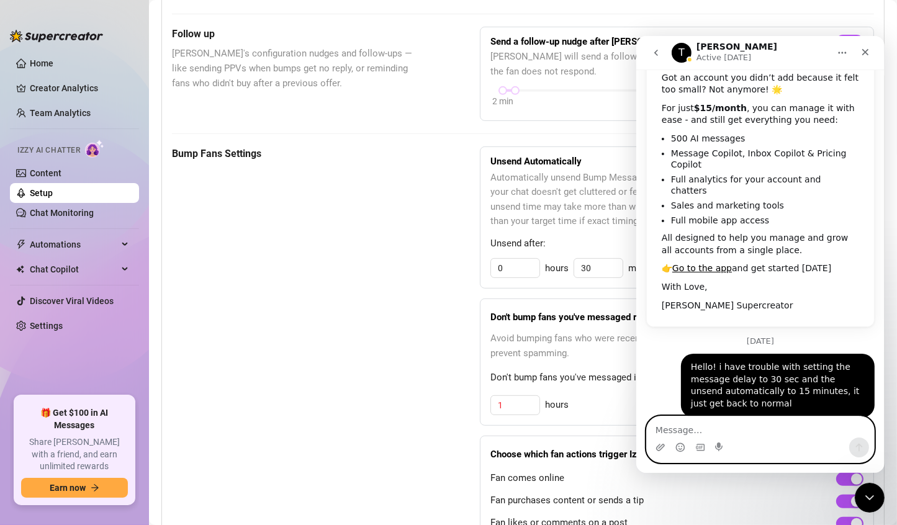
scroll to position [102, 0]
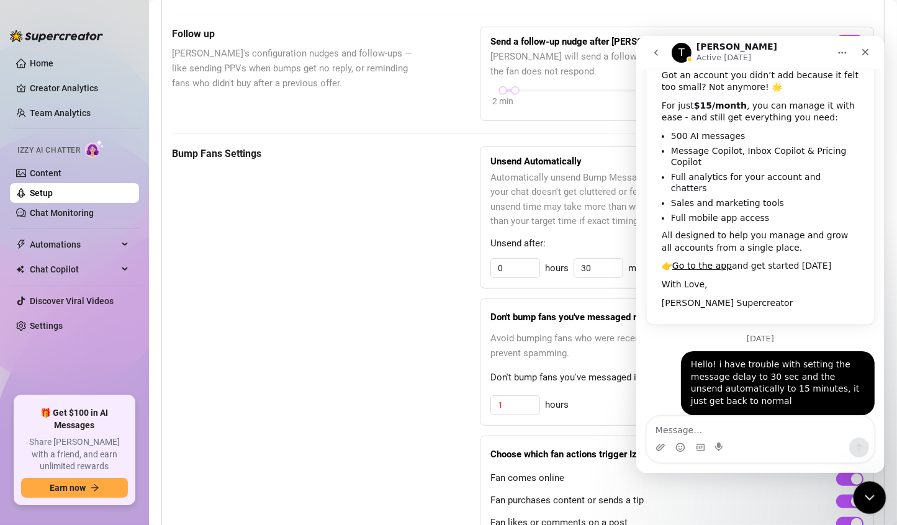
click at [857, 491] on div "Close Intercom Messenger" at bounding box center [868, 496] width 30 height 30
